Goal: Task Accomplishment & Management: Manage account settings

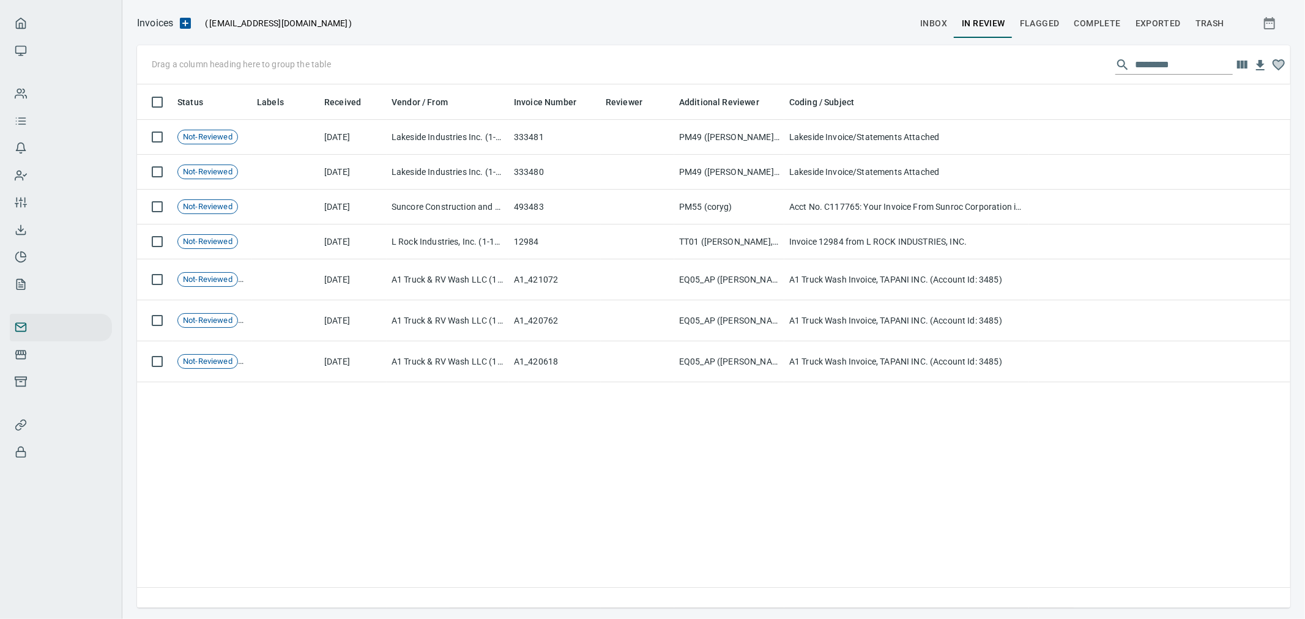
scroll to position [1, 1]
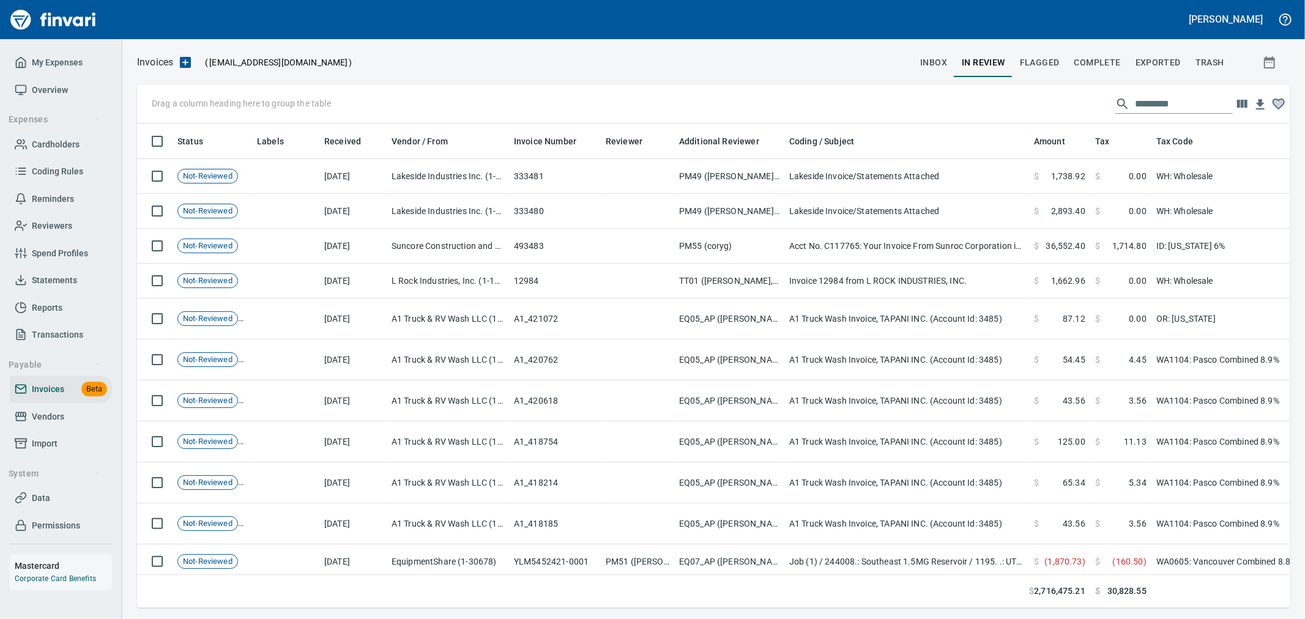
click at [647, 60] on span "inbox" at bounding box center [933, 62] width 27 height 15
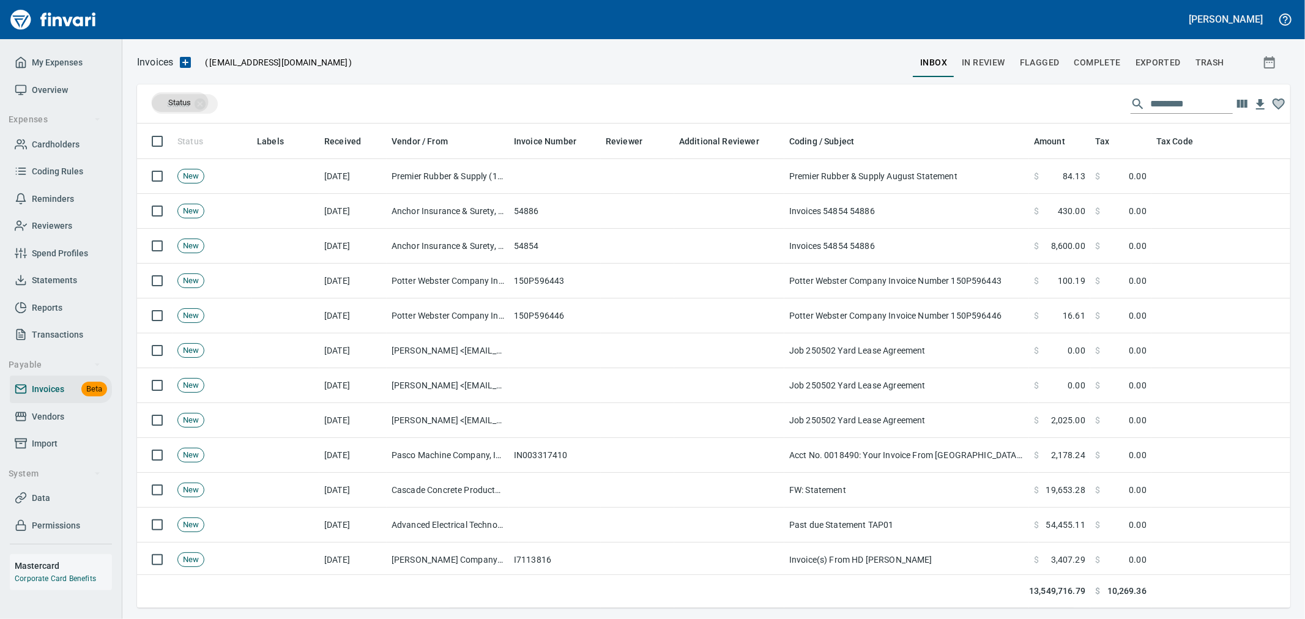
scroll to position [464, 1133]
drag, startPoint x: 185, startPoint y: 144, endPoint x: 178, endPoint y: 100, distance: 44.1
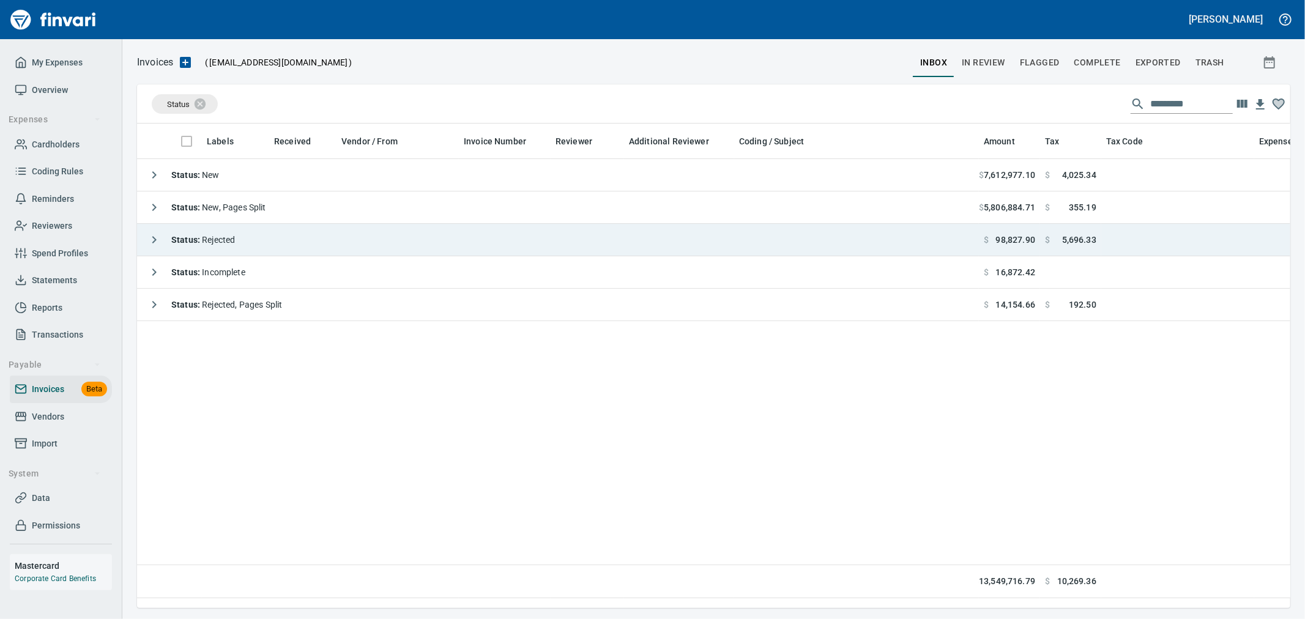
click at [187, 240] on strong "Status :" at bounding box center [186, 240] width 31 height 10
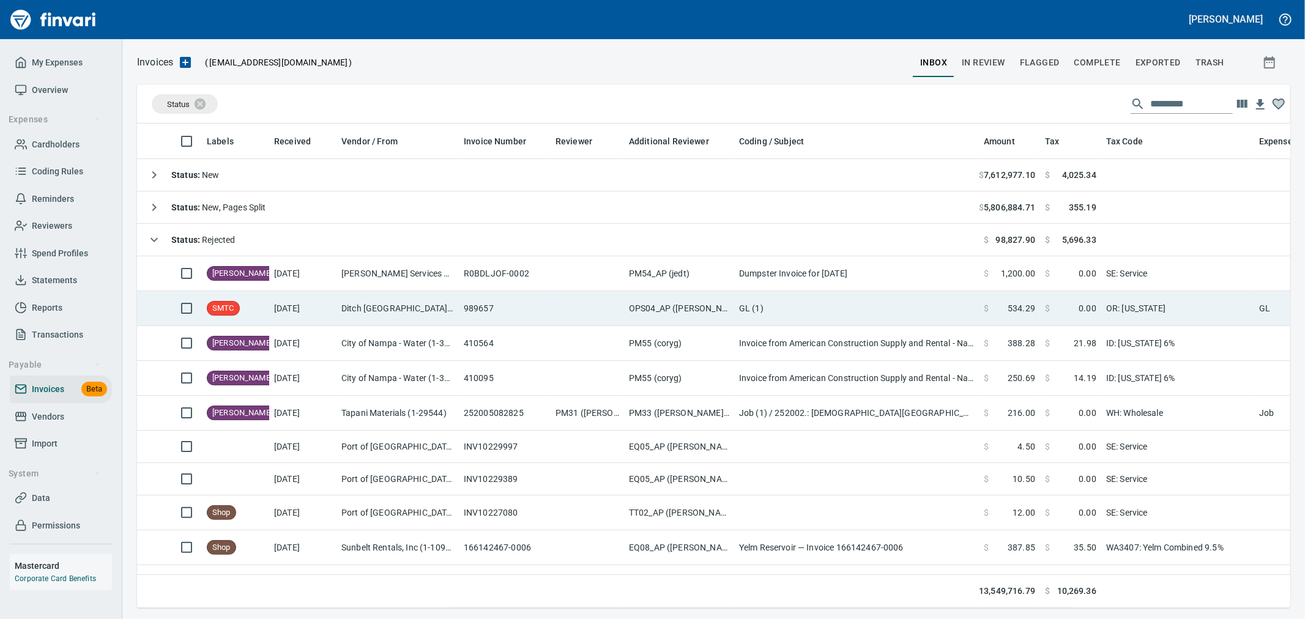
click at [491, 269] on td "989657" at bounding box center [505, 308] width 92 height 35
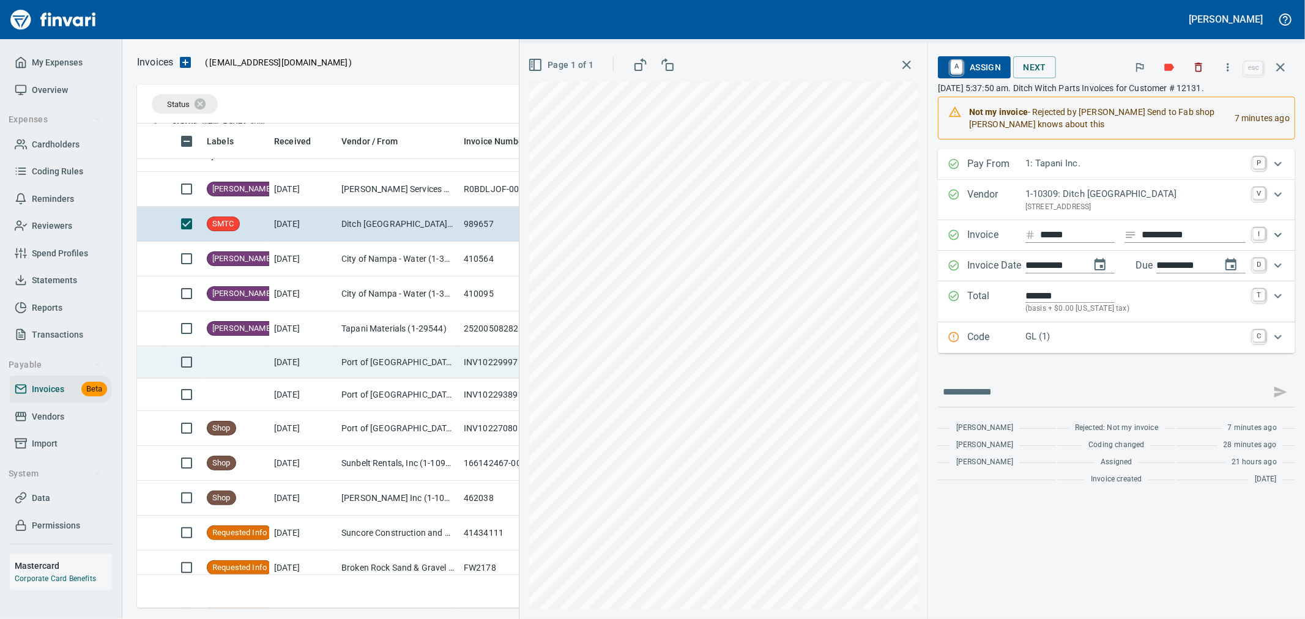
scroll to position [17, 0]
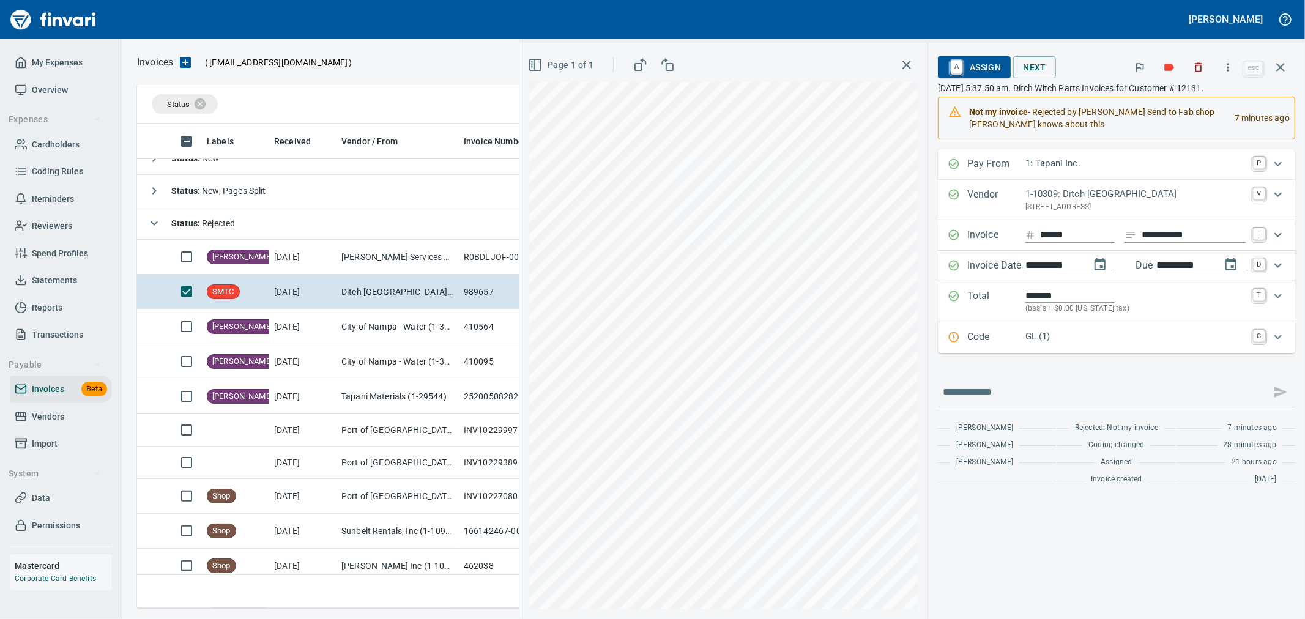
click at [647, 62] on span "A Assign" at bounding box center [974, 67] width 53 height 21
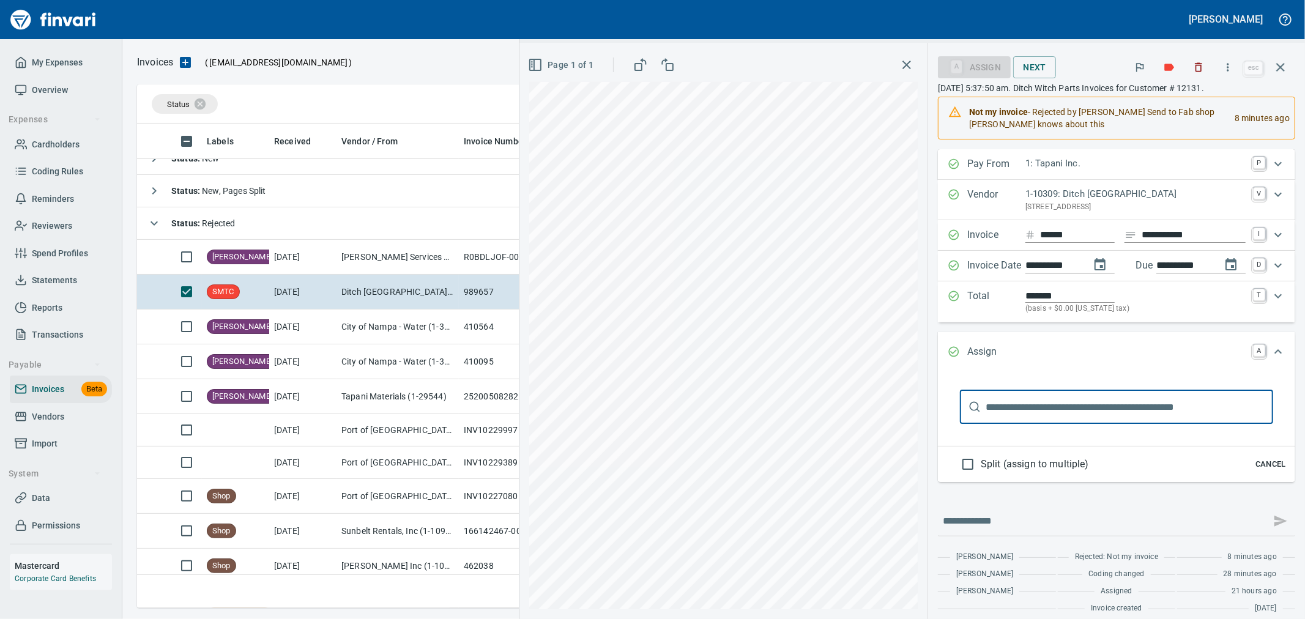
scroll to position [464, 1133]
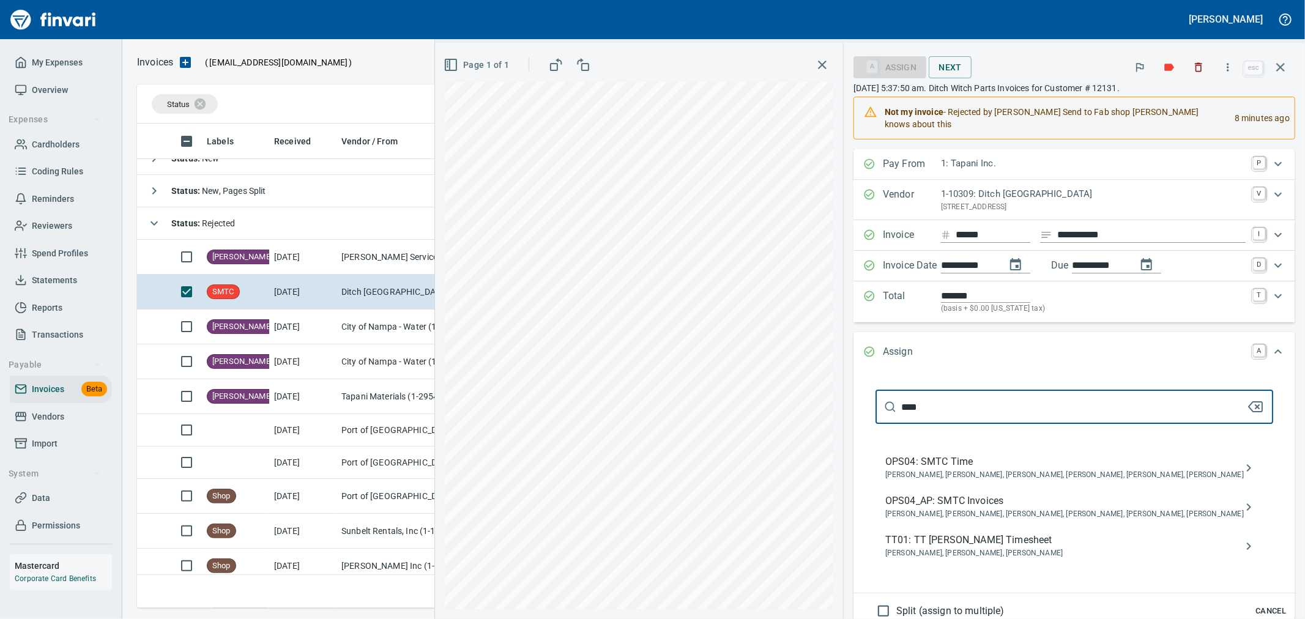
type input "****"
click at [647, 269] on span "OPS04_AP: SMTC Invoices" at bounding box center [1064, 501] width 359 height 15
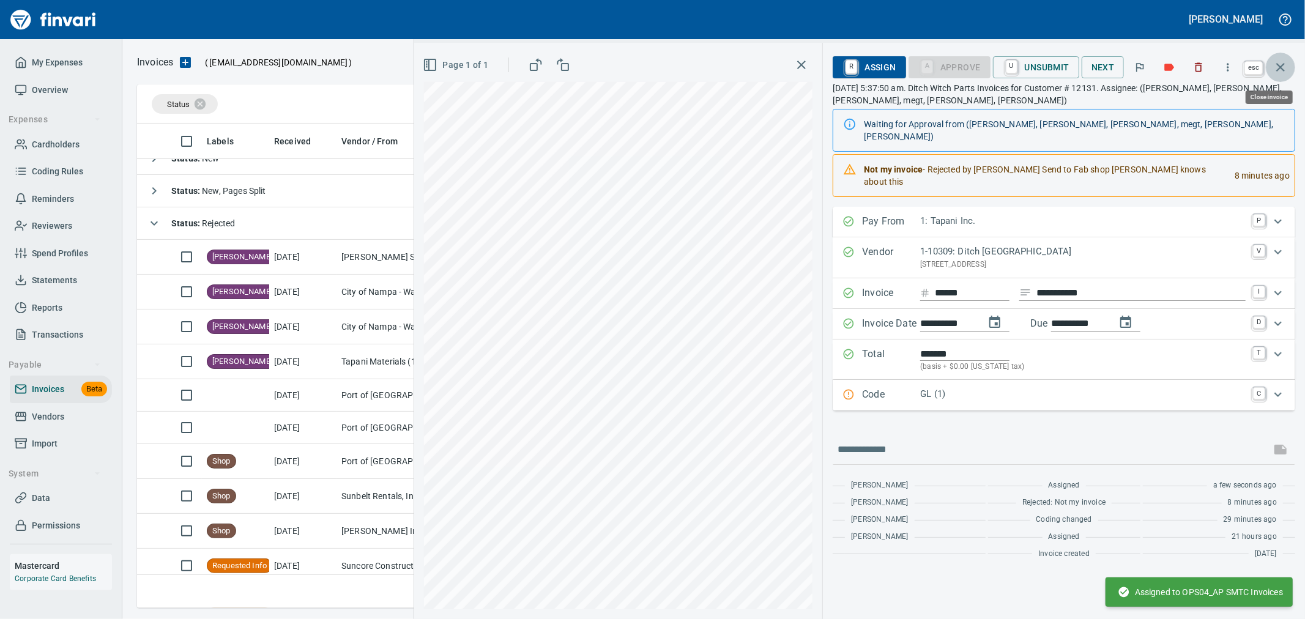
click at [647, 72] on icon "button" at bounding box center [1280, 67] width 15 height 15
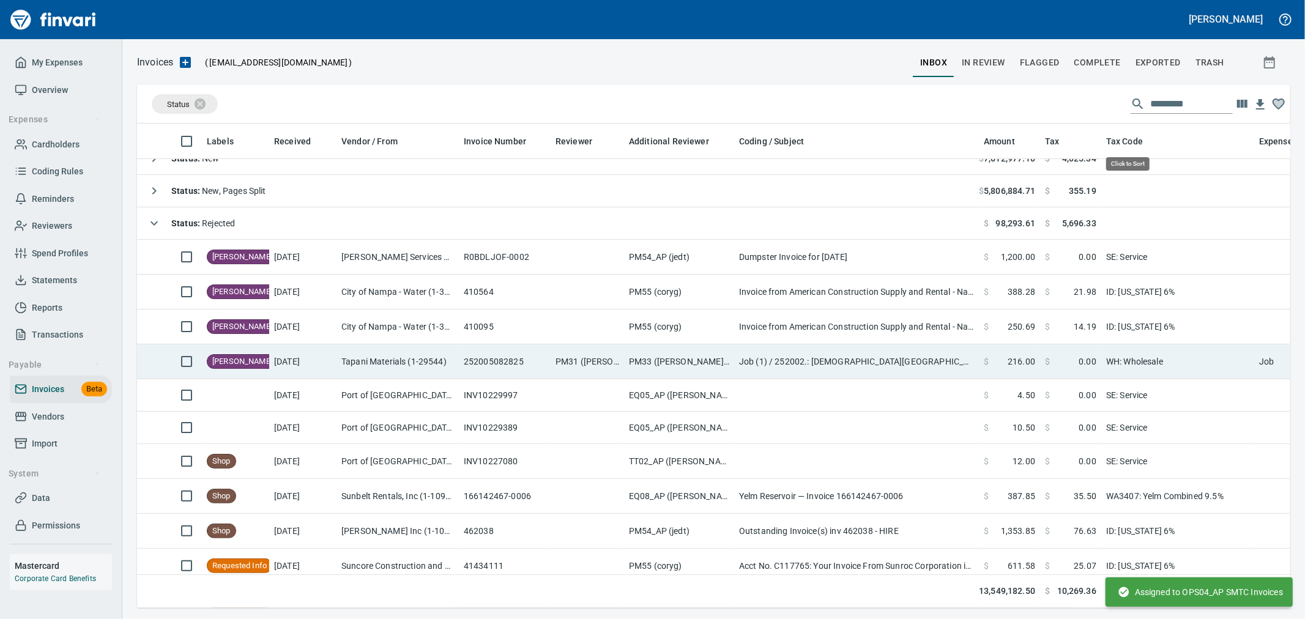
scroll to position [464, 1133]
